Goal: Communication & Community: Answer question/provide support

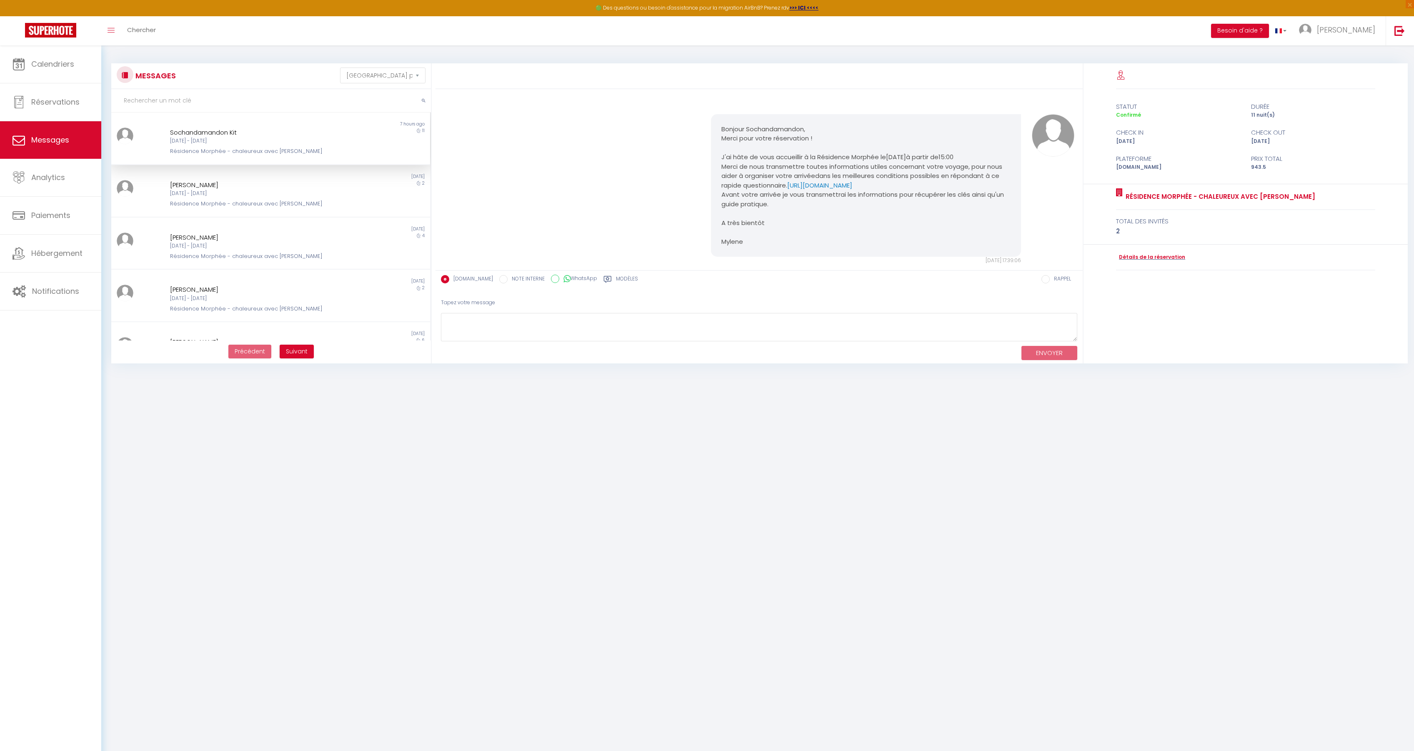
select select "message"
click at [278, 145] on div "Sochandamandon Kit [DATE] - [DATE] Résidence Morphée - chaleureux avec [PERSON_…" at bounding box center [257, 142] width 186 height 28
click at [508, 327] on textarea at bounding box center [759, 327] width 636 height 29
paste textarea "Bonjour Kit, J’espère que vous prenez bien vos marques et que le logement vous …"
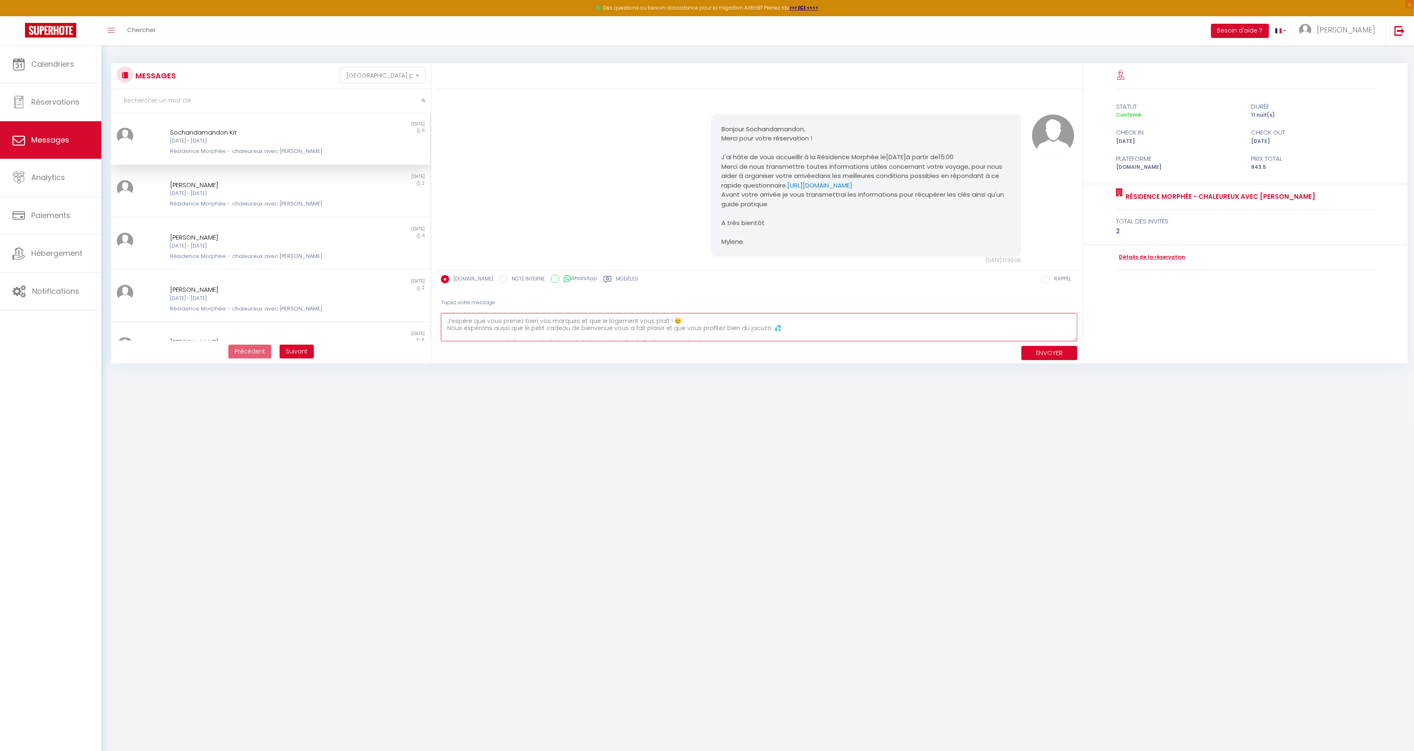
click at [773, 327] on textarea "Bonjour Kit, J’espère que vous prenez bien vos marques et que le logement vous …" at bounding box center [759, 327] width 636 height 29
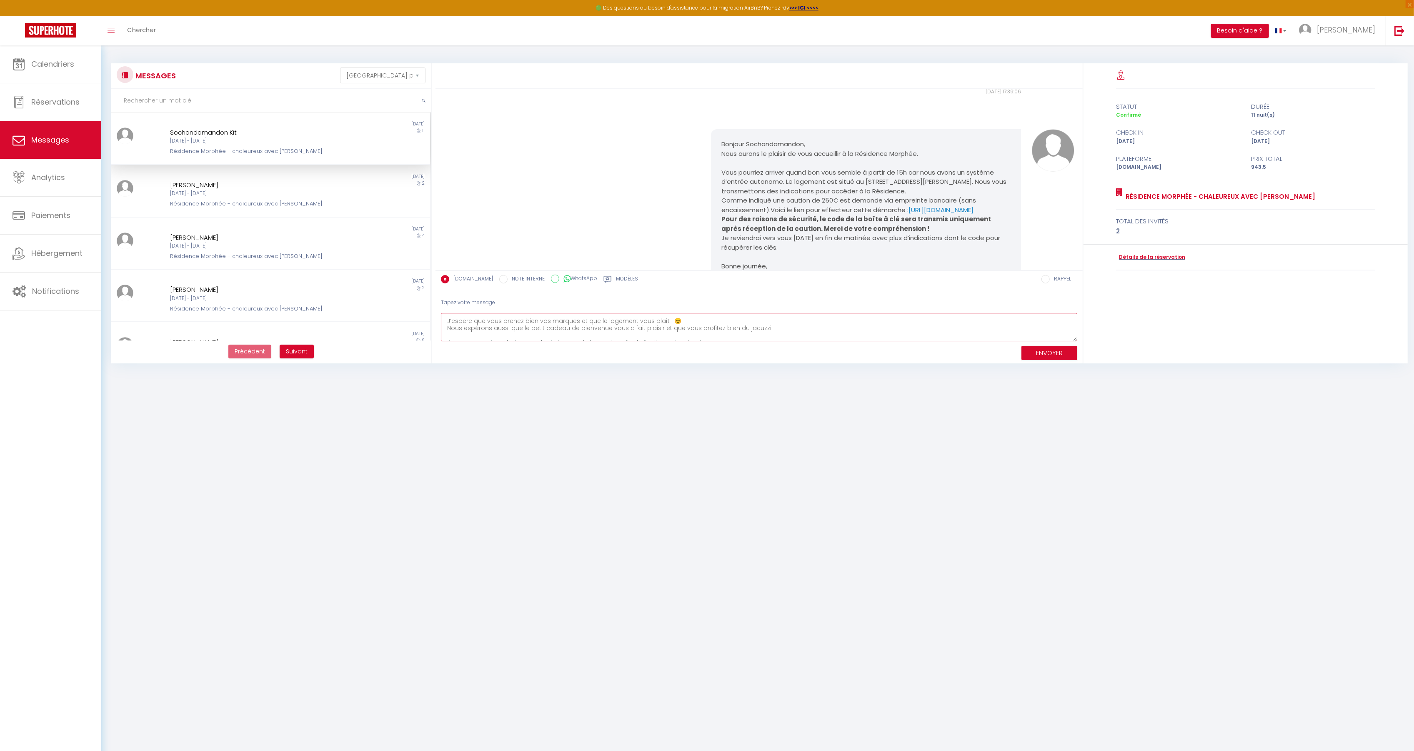
scroll to position [174, 0]
drag, startPoint x: 873, startPoint y: 213, endPoint x: 719, endPoint y: 213, distance: 153.8
click at [722, 210] on p "Comme indiqué une caution de 250€ est demande via empreinte bancaire (sans enca…" at bounding box center [866, 200] width 289 height 19
copy p "[URL][DOMAIN_NAME]"
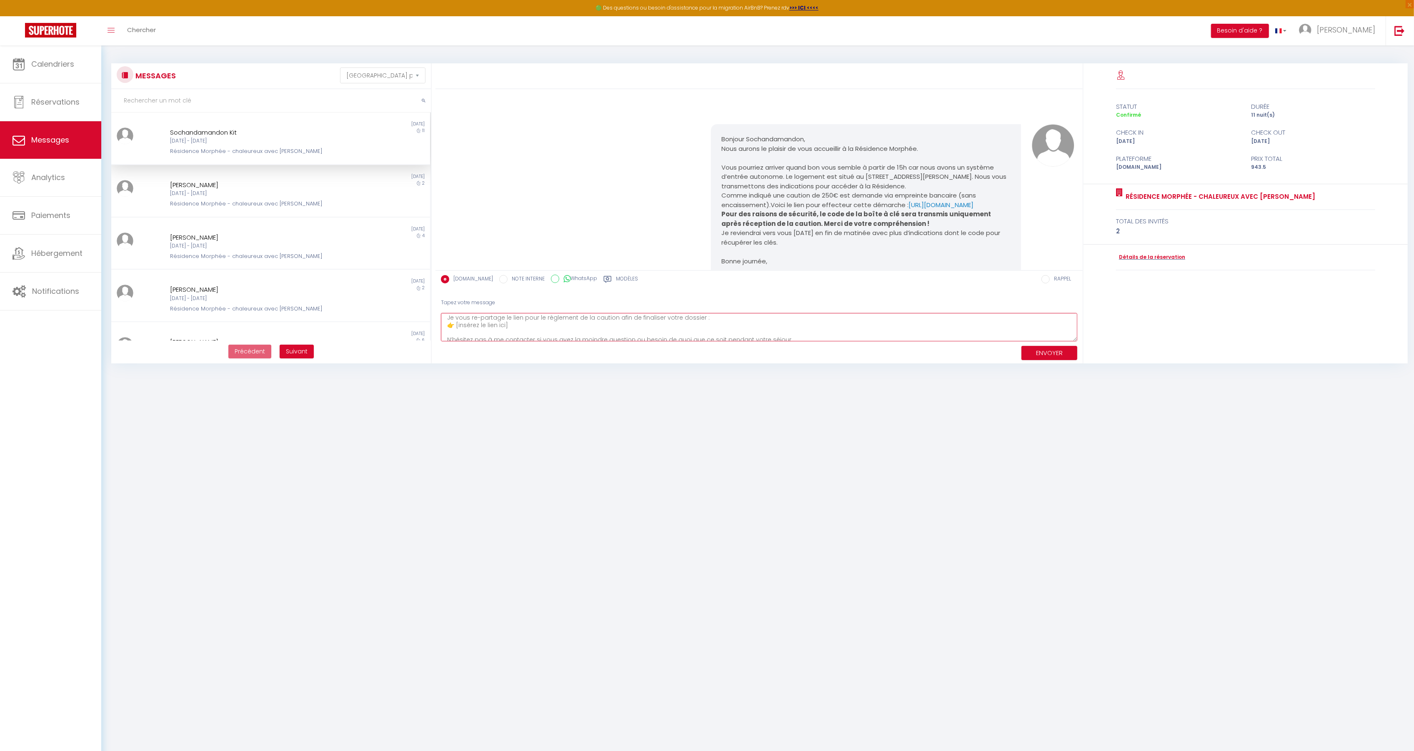
drag, startPoint x: 511, startPoint y: 326, endPoint x: 457, endPoint y: 326, distance: 54.2
click at [457, 326] on textarea "Bonjour Kit, J’espère que vous prenez bien vos marques et que le logement vous …" at bounding box center [759, 327] width 636 height 29
paste textarea "[URL][DOMAIN_NAME]"
drag, startPoint x: 459, startPoint y: 331, endPoint x: 466, endPoint y: 334, distance: 7.8
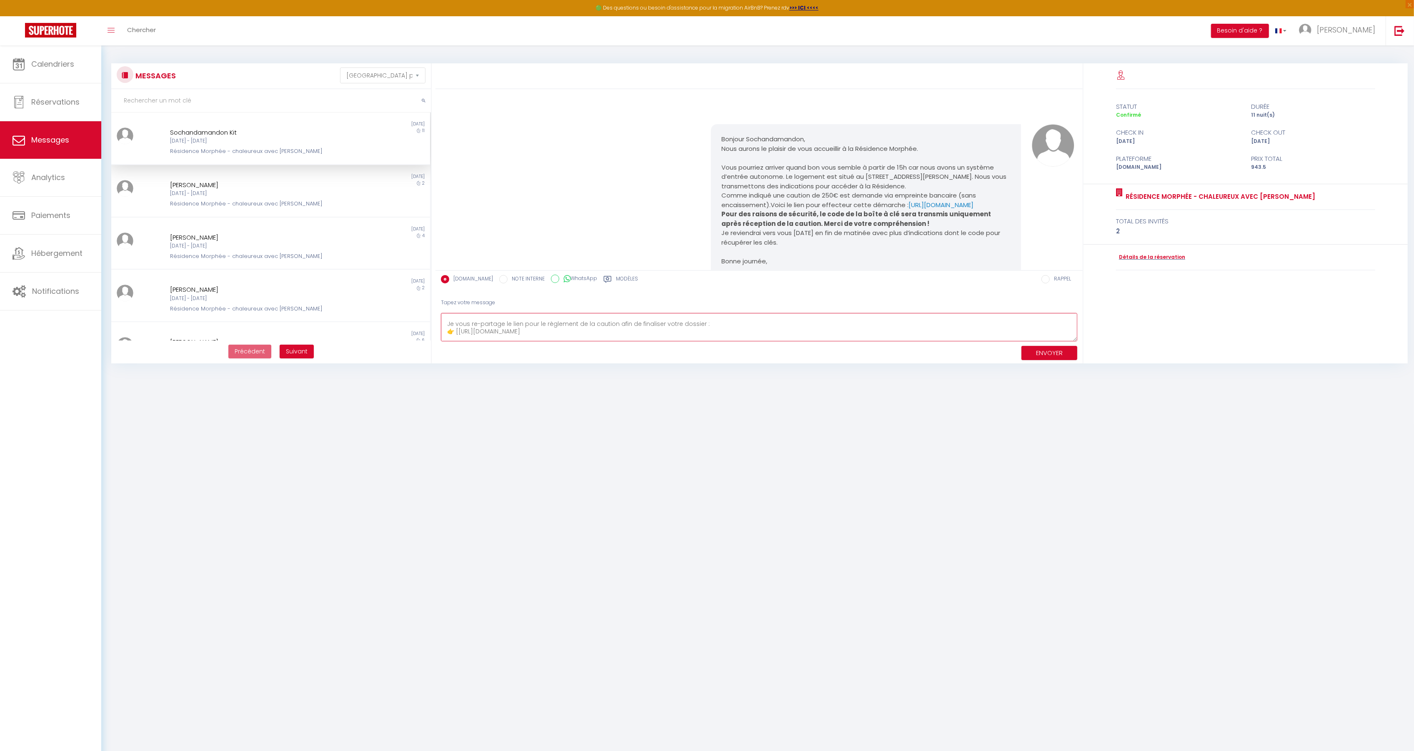
click at [459, 331] on textarea "Bonjour Kit, J’espère que vous prenez bien vos marques et que le logement vous …" at bounding box center [759, 327] width 636 height 29
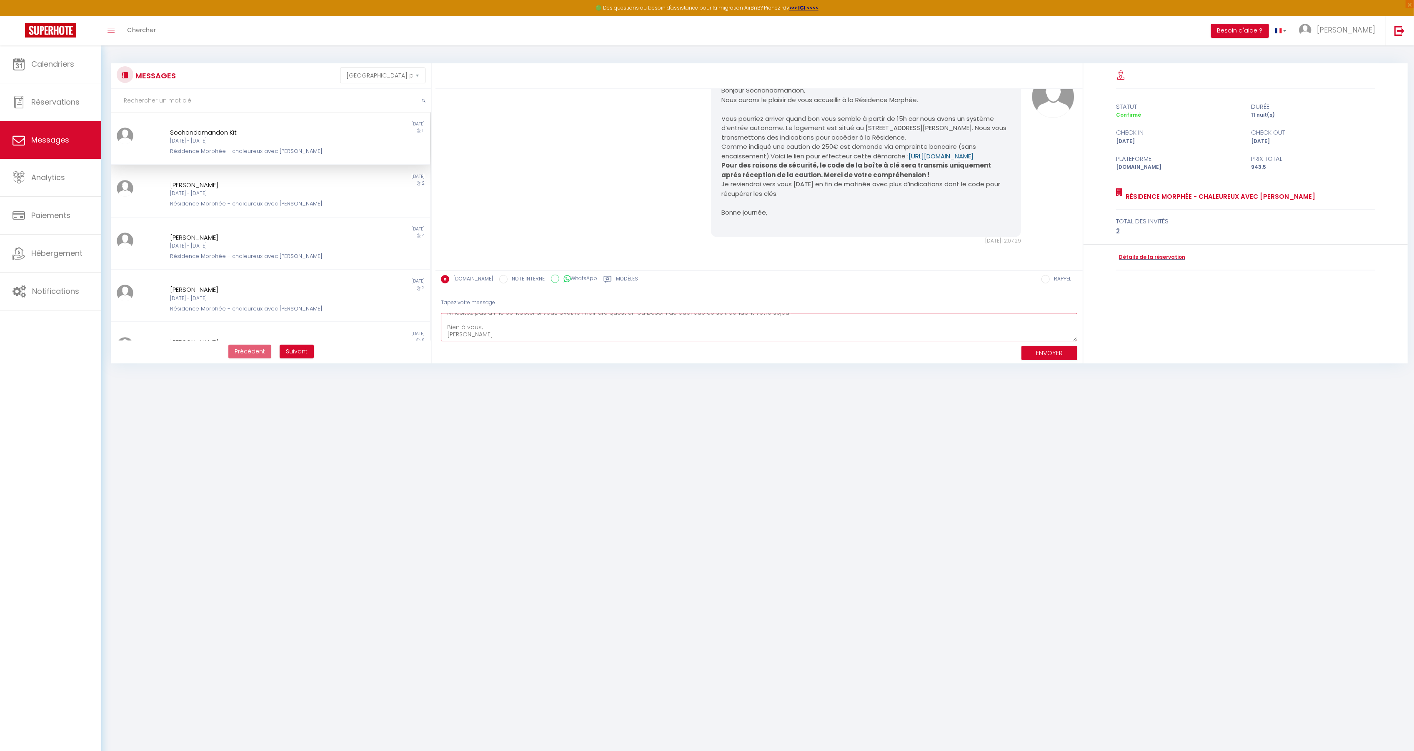
scroll to position [232, 0]
drag, startPoint x: 472, startPoint y: 337, endPoint x: 442, endPoint y: 336, distance: 30.0
click at [442, 336] on textarea "Bonjour Kit, J’espère que vous prenez bien vos marques et que le logement vous …" at bounding box center [759, 327] width 636 height 29
drag, startPoint x: 480, startPoint y: 331, endPoint x: 448, endPoint y: 330, distance: 32.1
click at [448, 330] on textarea "Bonjour Kit, J’espère que vous prenez bien vos marques et que le logement vous …" at bounding box center [759, 327] width 636 height 29
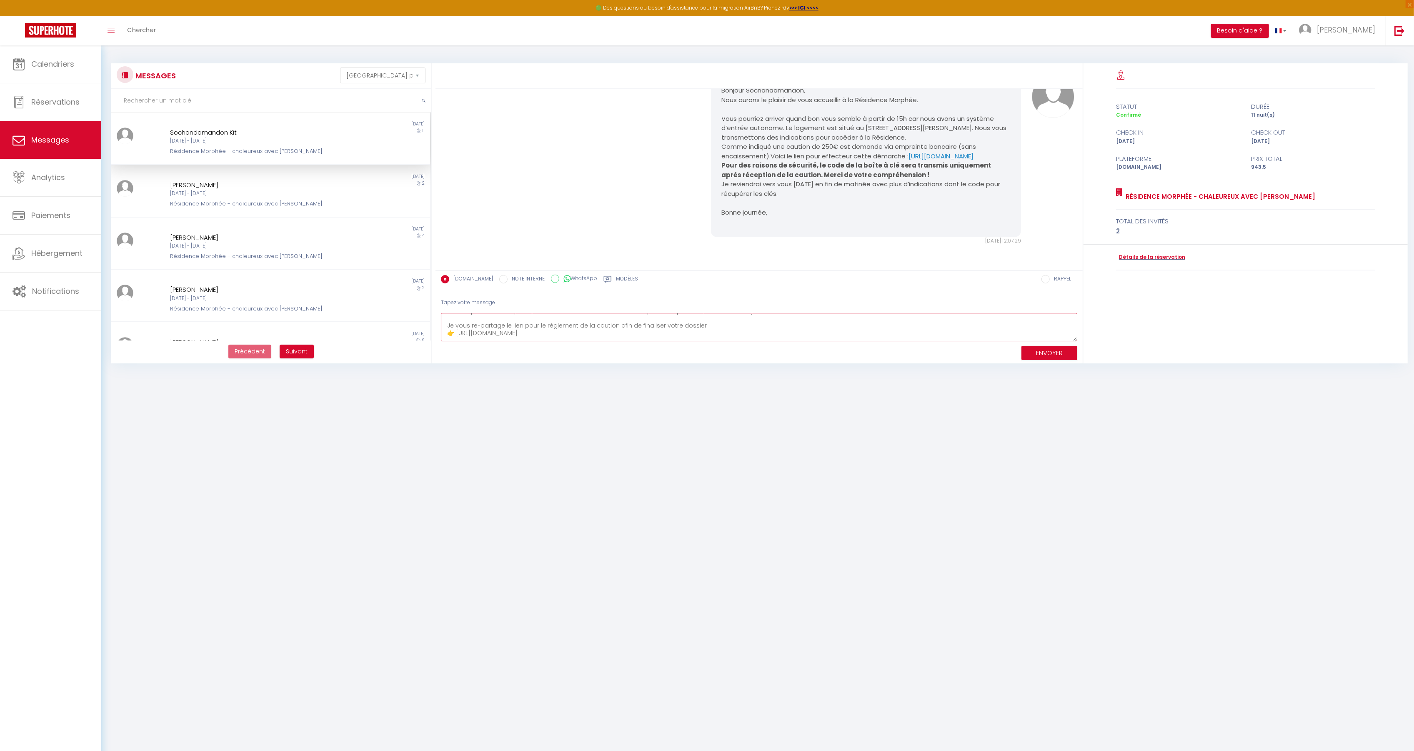
scroll to position [37, 0]
click at [454, 325] on textarea "Bonjour Kit, J’espère que vous prenez bien vos marques et que le logement vous …" at bounding box center [759, 327] width 636 height 29
type textarea "Bonjour Kit, J’espère que vous prenez bien vos marques et que le logement vous …"
click at [1060, 353] on button "ENVOYER" at bounding box center [1050, 353] width 56 height 15
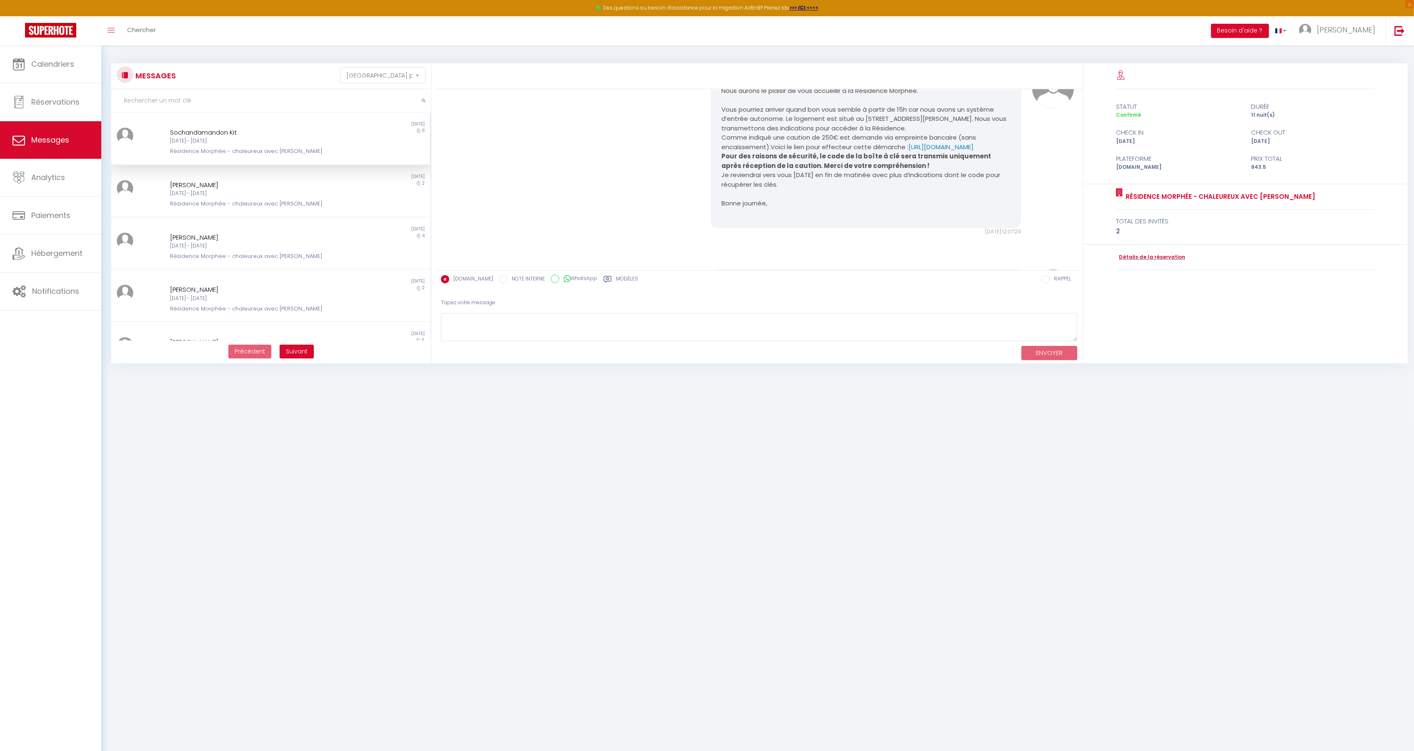
scroll to position [416, 0]
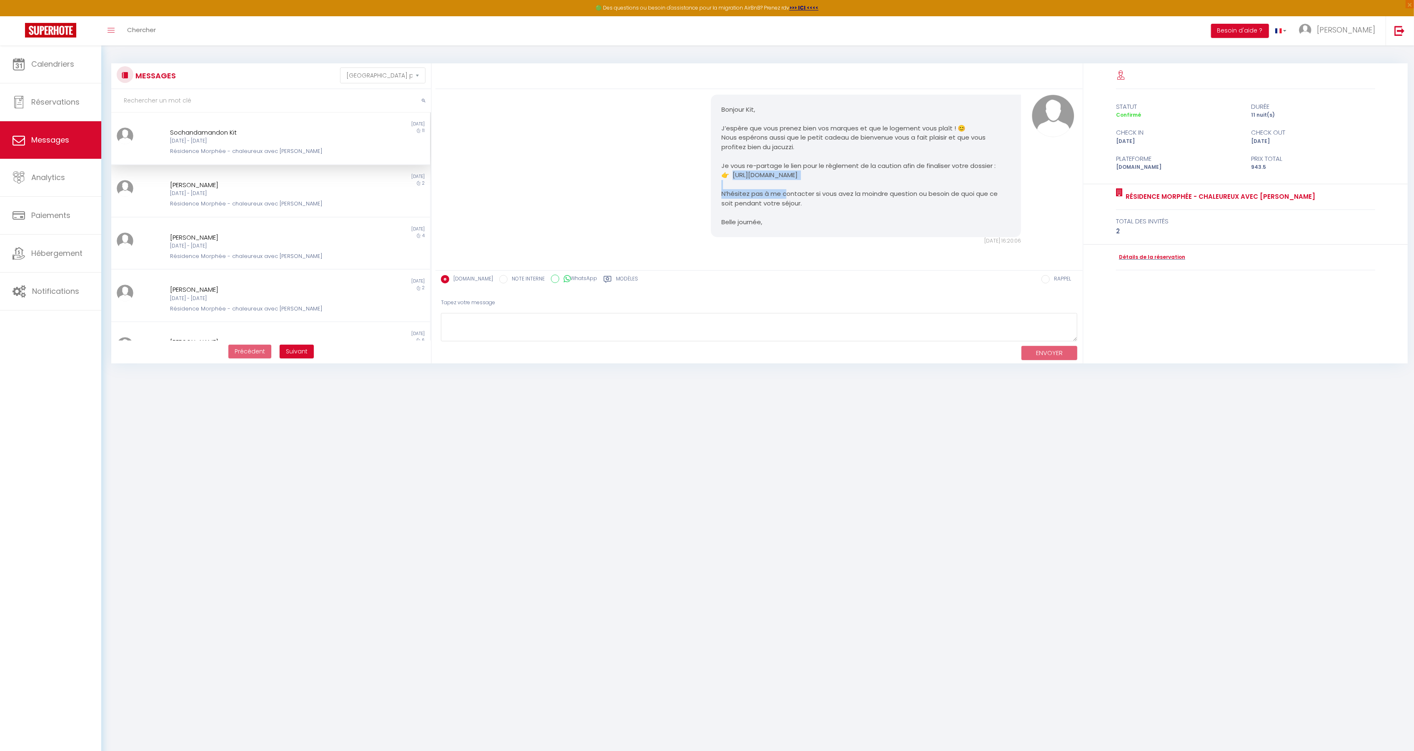
drag, startPoint x: 881, startPoint y: 179, endPoint x: 731, endPoint y: 175, distance: 150.5
click at [731, 175] on pre "Bonjour Kit, J’espère que vous prenez bien vos marques et que le logement vous …" at bounding box center [866, 166] width 289 height 122
click at [647, 182] on div "Bonjour Kit, J’espère que vous prenez bien vos marques et que le logement vous …" at bounding box center [760, 170] width 642 height 184
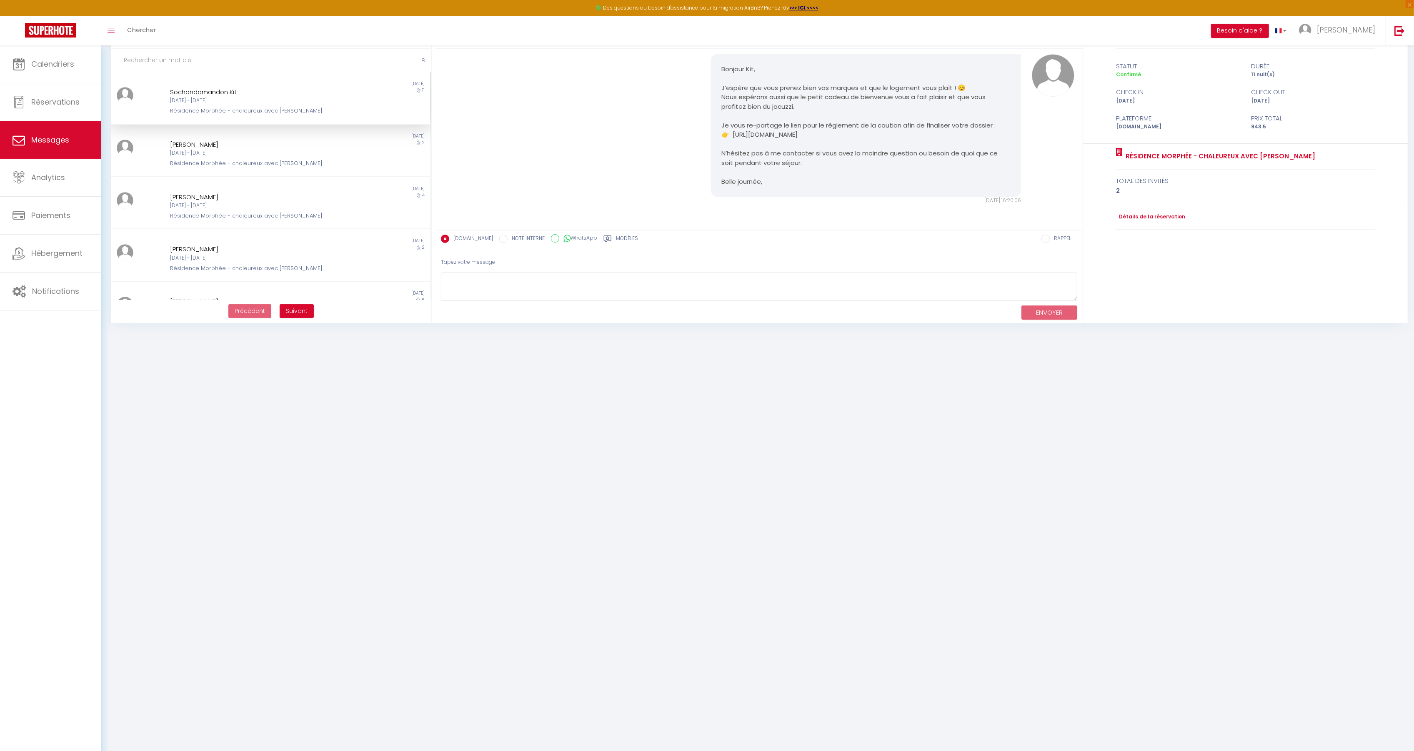
scroll to position [45, 0]
